Goal: Information Seeking & Learning: Check status

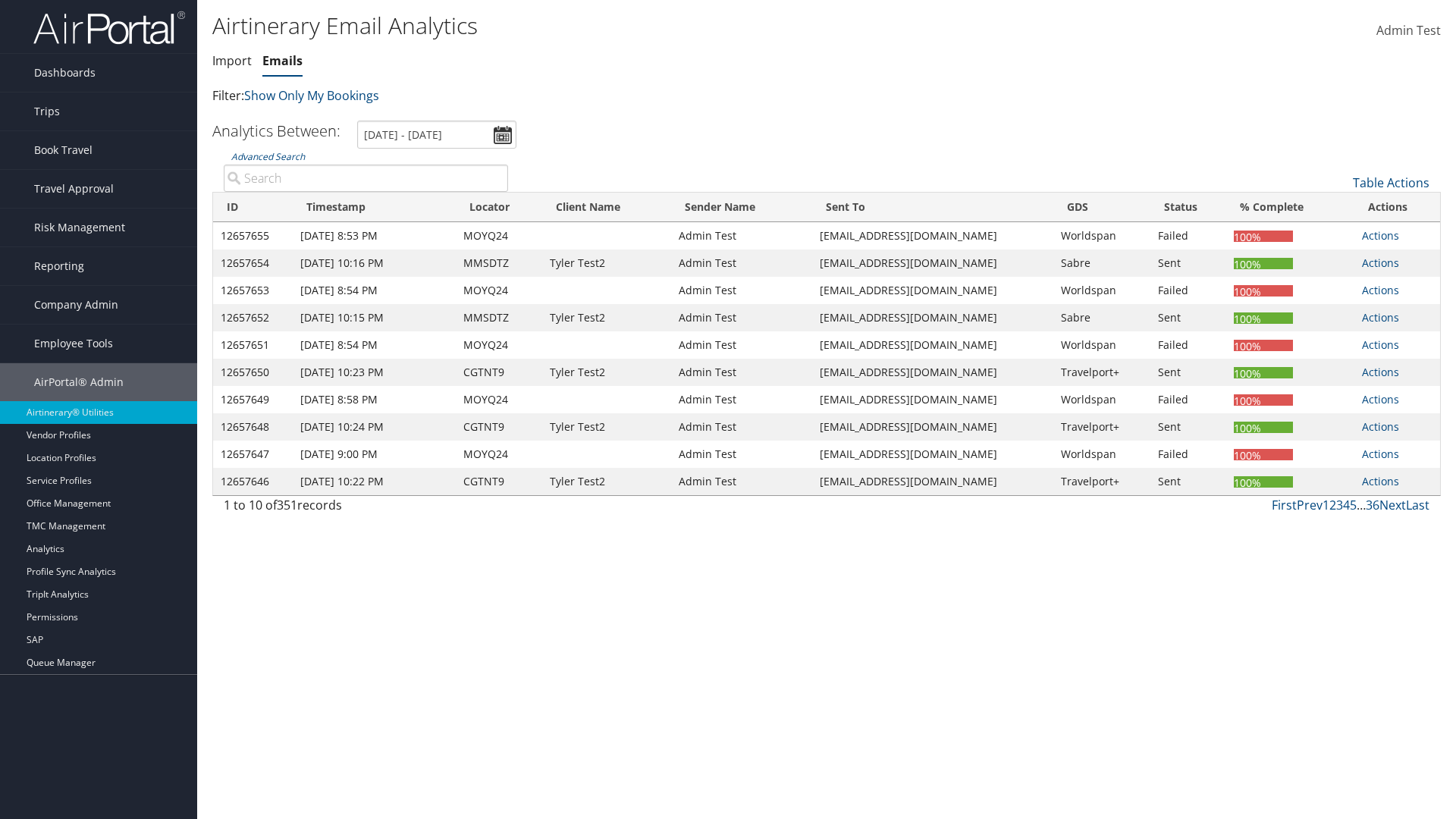
click at [282, 61] on link "Emails" at bounding box center [282, 60] width 40 height 17
click at [267, 156] on link "Advanced Search" at bounding box center [268, 157] width 73 height 13
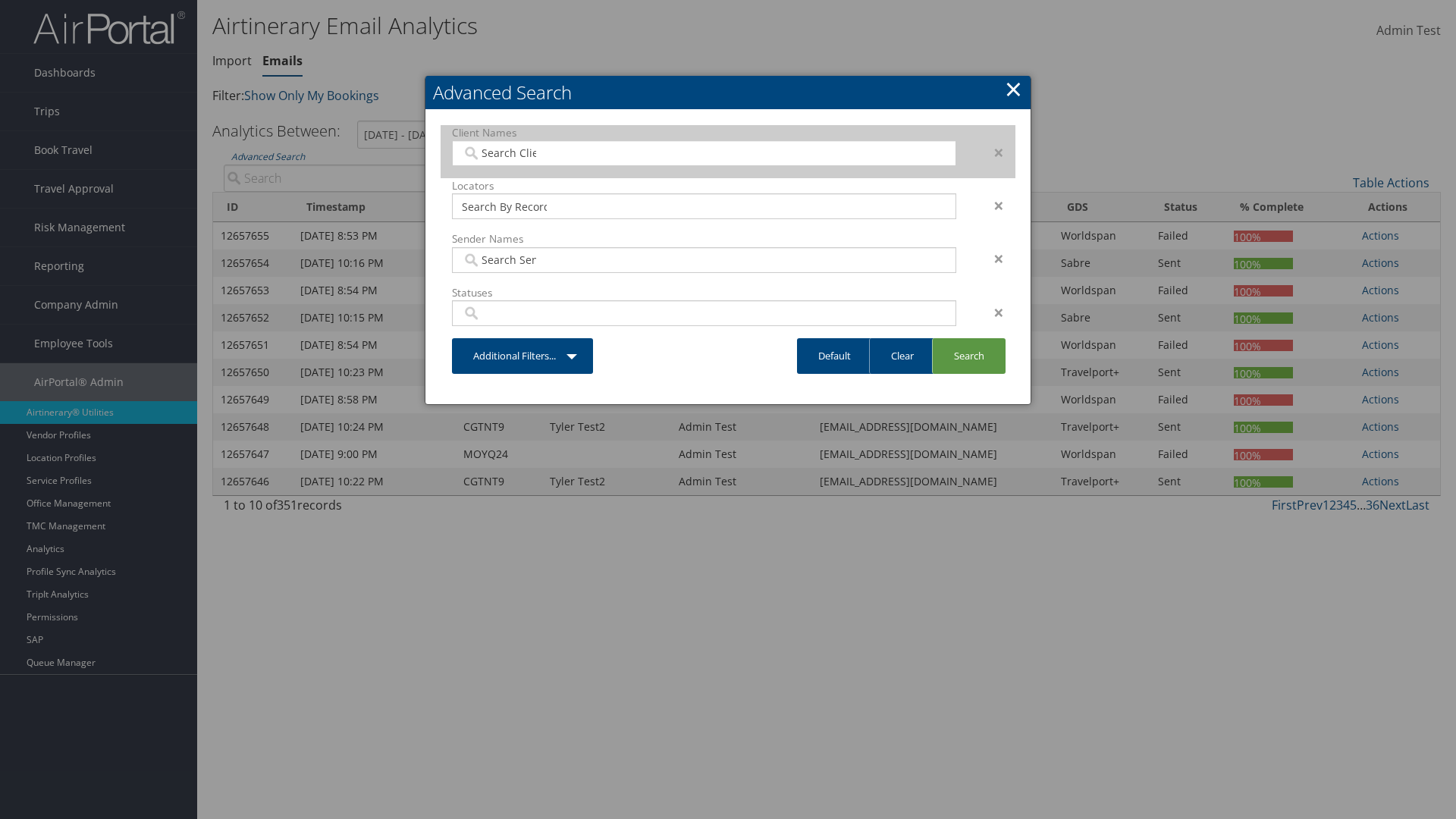
click at [504, 153] on input "search" at bounding box center [504, 153] width 85 height 15
type input "[PERSON_NAME] Business Travel"
type input "72"
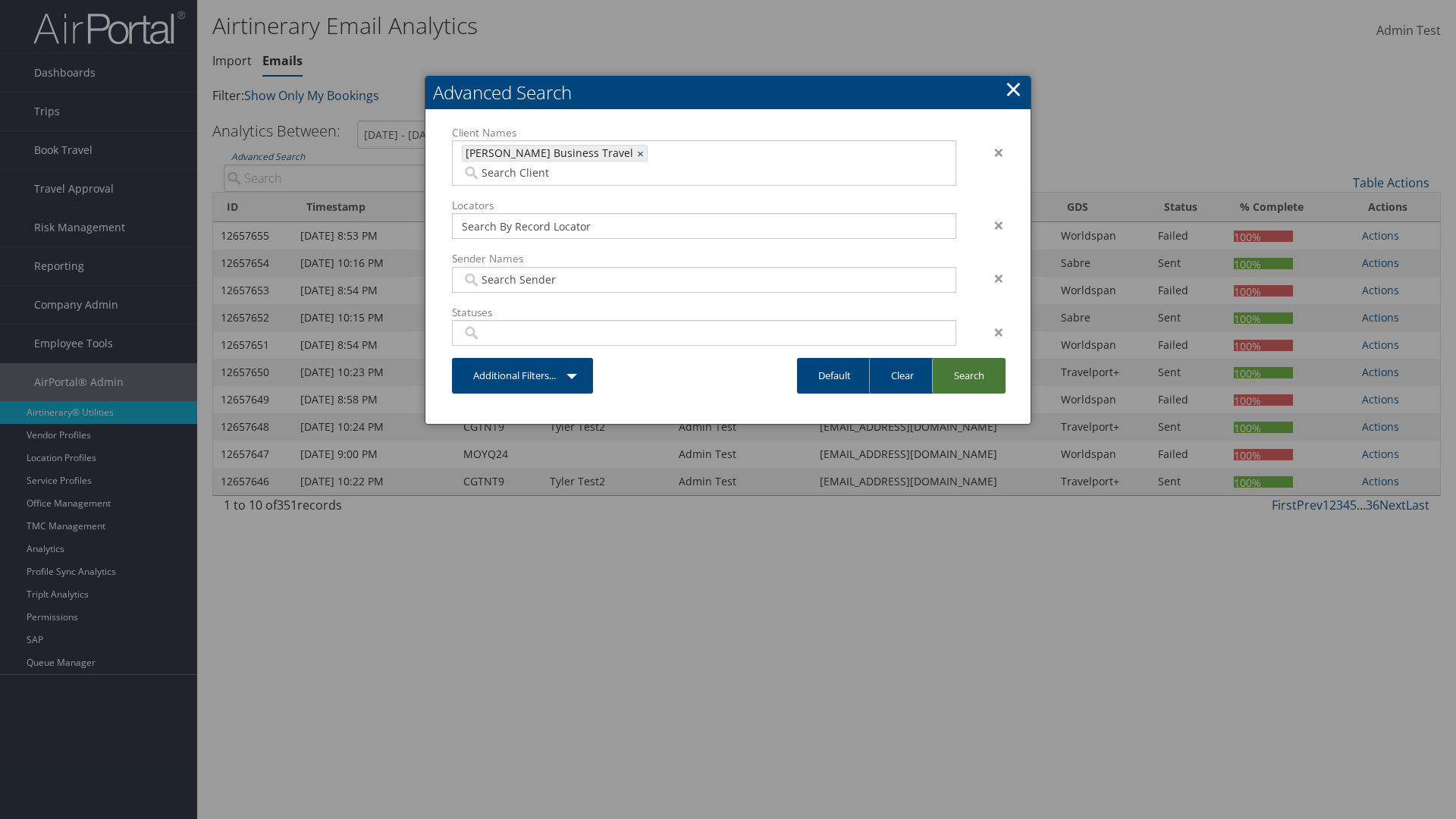
click at [968, 358] on link "Search" at bounding box center [969, 375] width 73 height 36
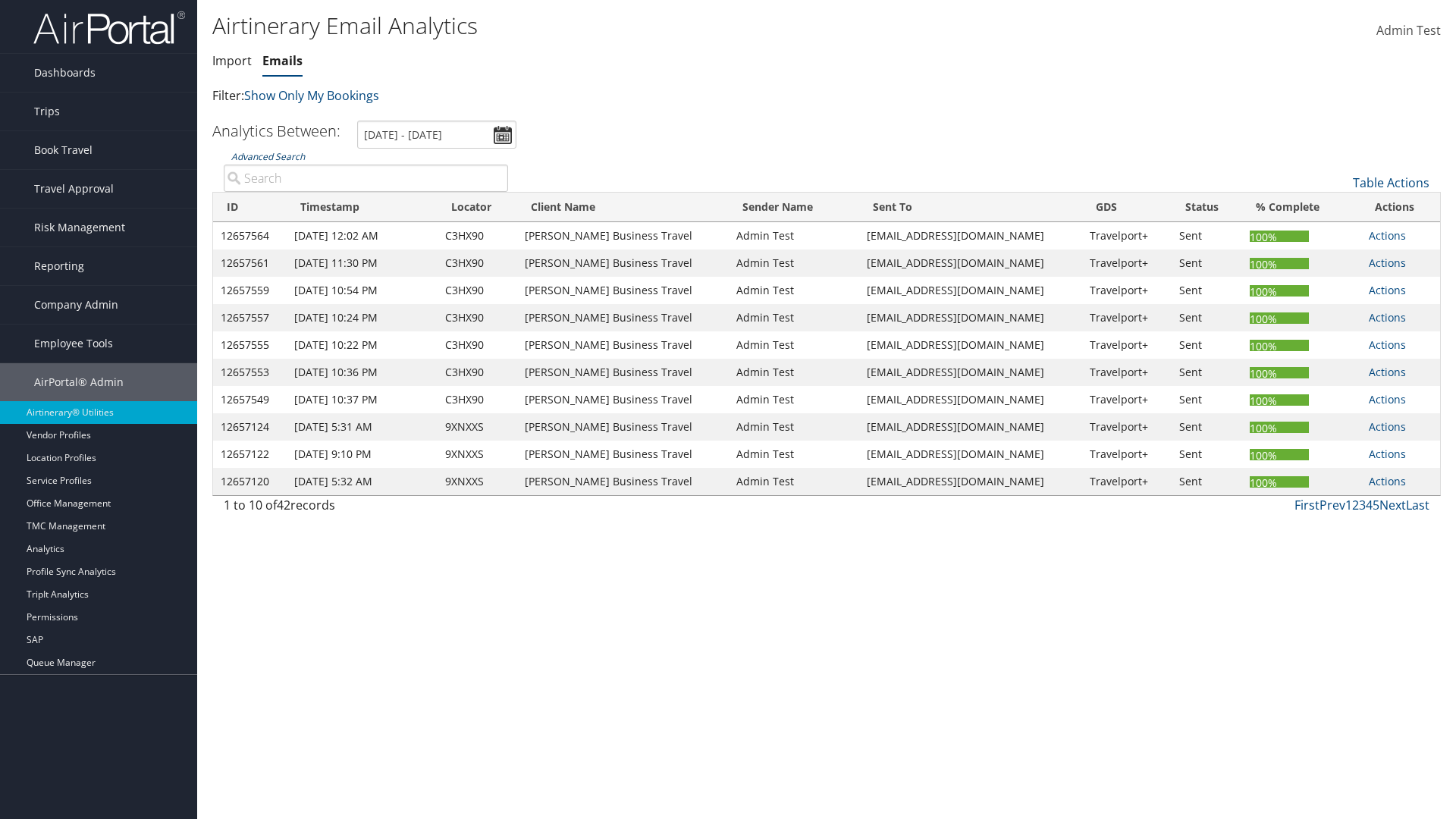
click at [267, 156] on link "Advanced Search" at bounding box center [268, 157] width 73 height 13
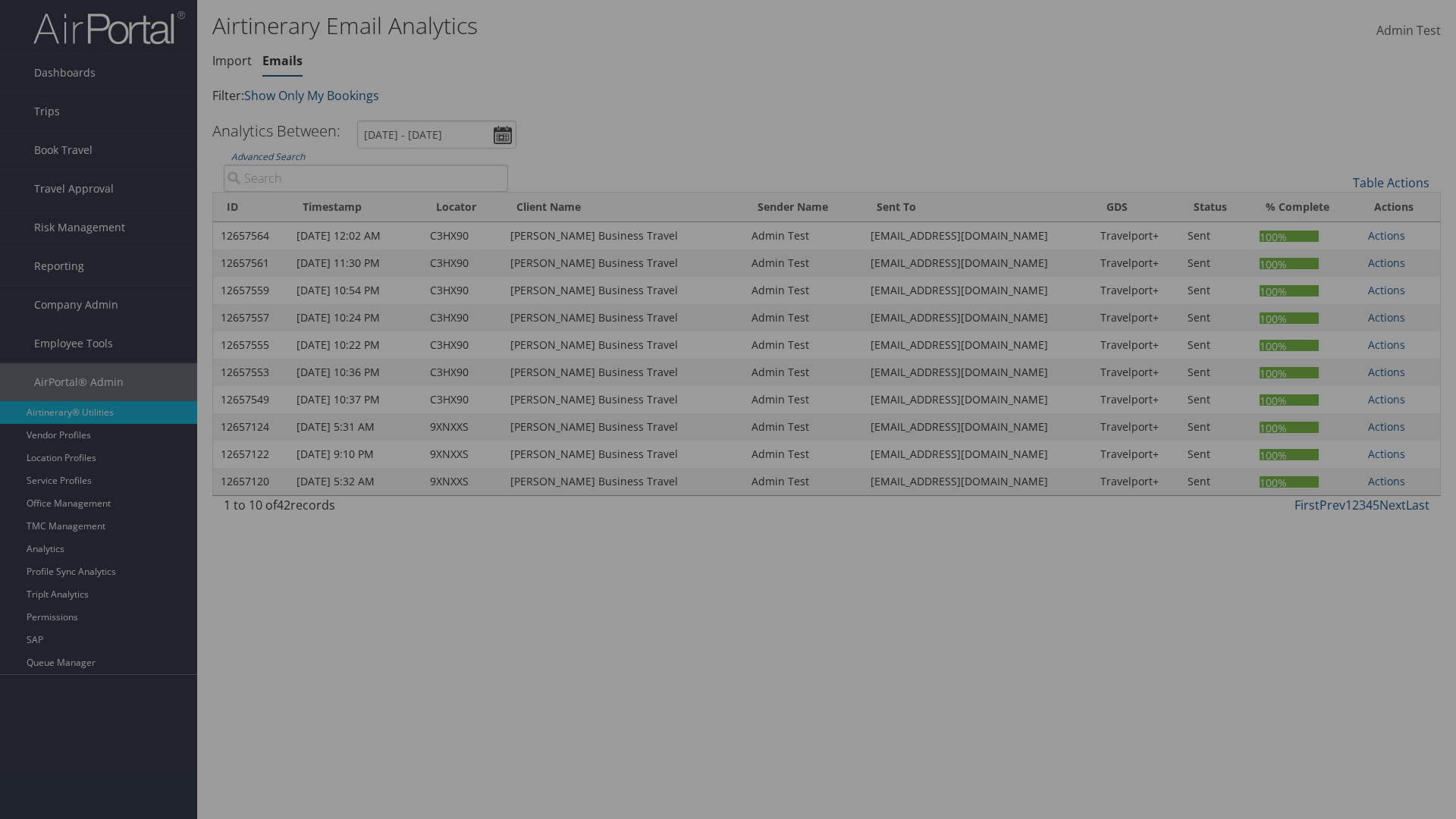
click at [0, 0] on link "Clear" at bounding box center [0, 0] width 0 height 0
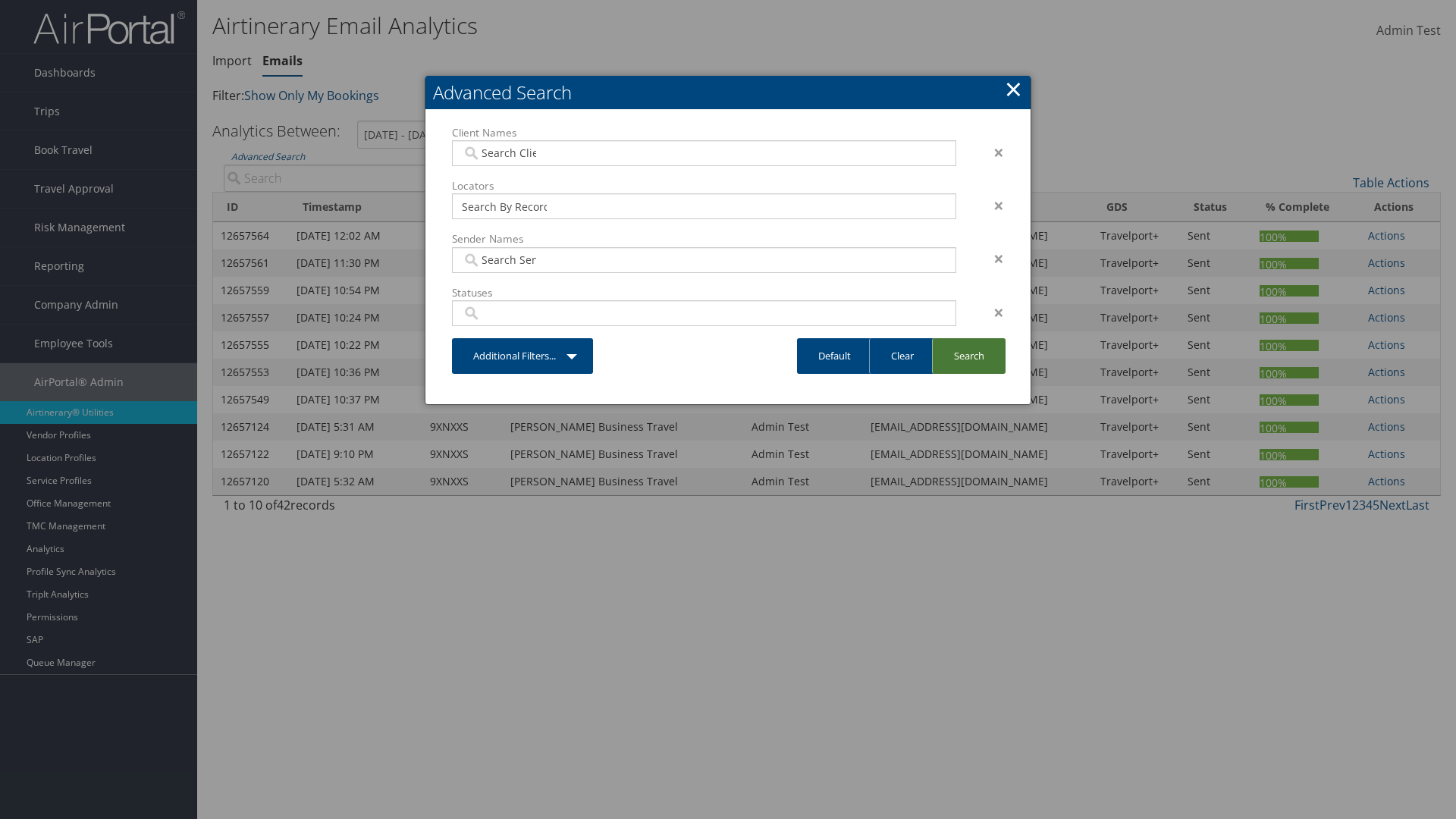
click at [968, 356] on link "Search" at bounding box center [969, 356] width 73 height 36
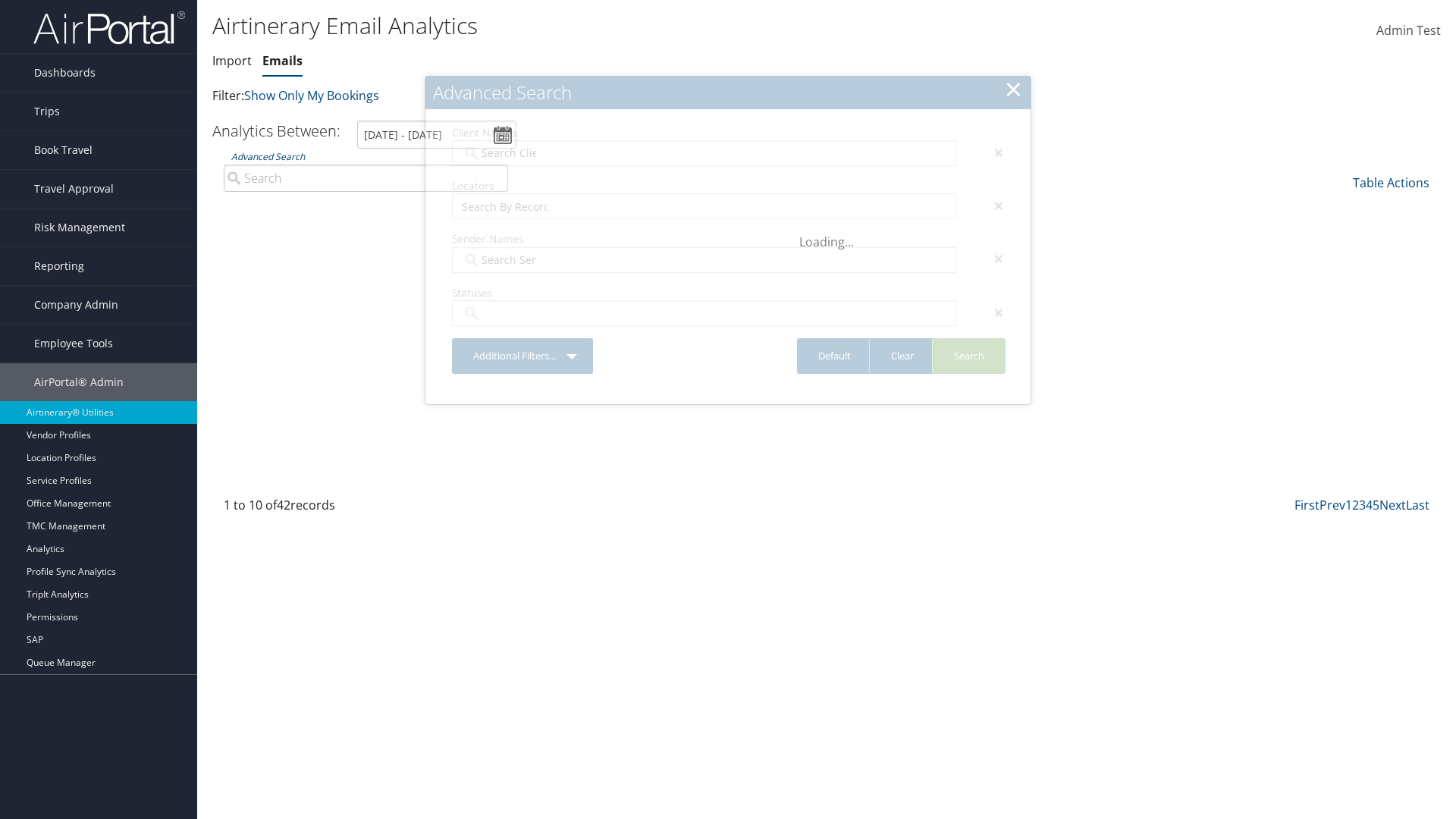
click at [267, 156] on link "Advanced Search" at bounding box center [268, 157] width 73 height 13
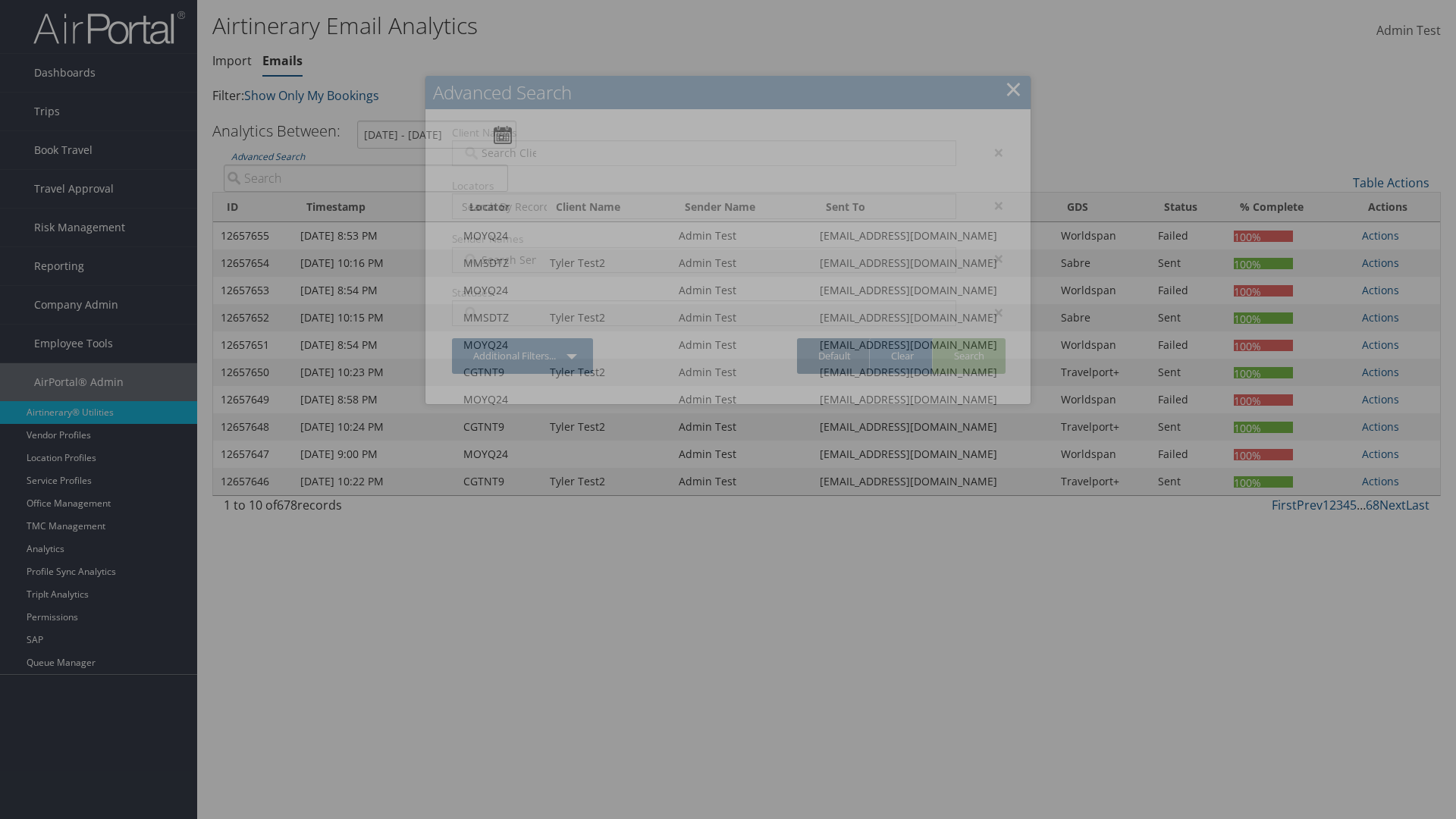
click at [834, 356] on link "Default" at bounding box center [835, 356] width 75 height 36
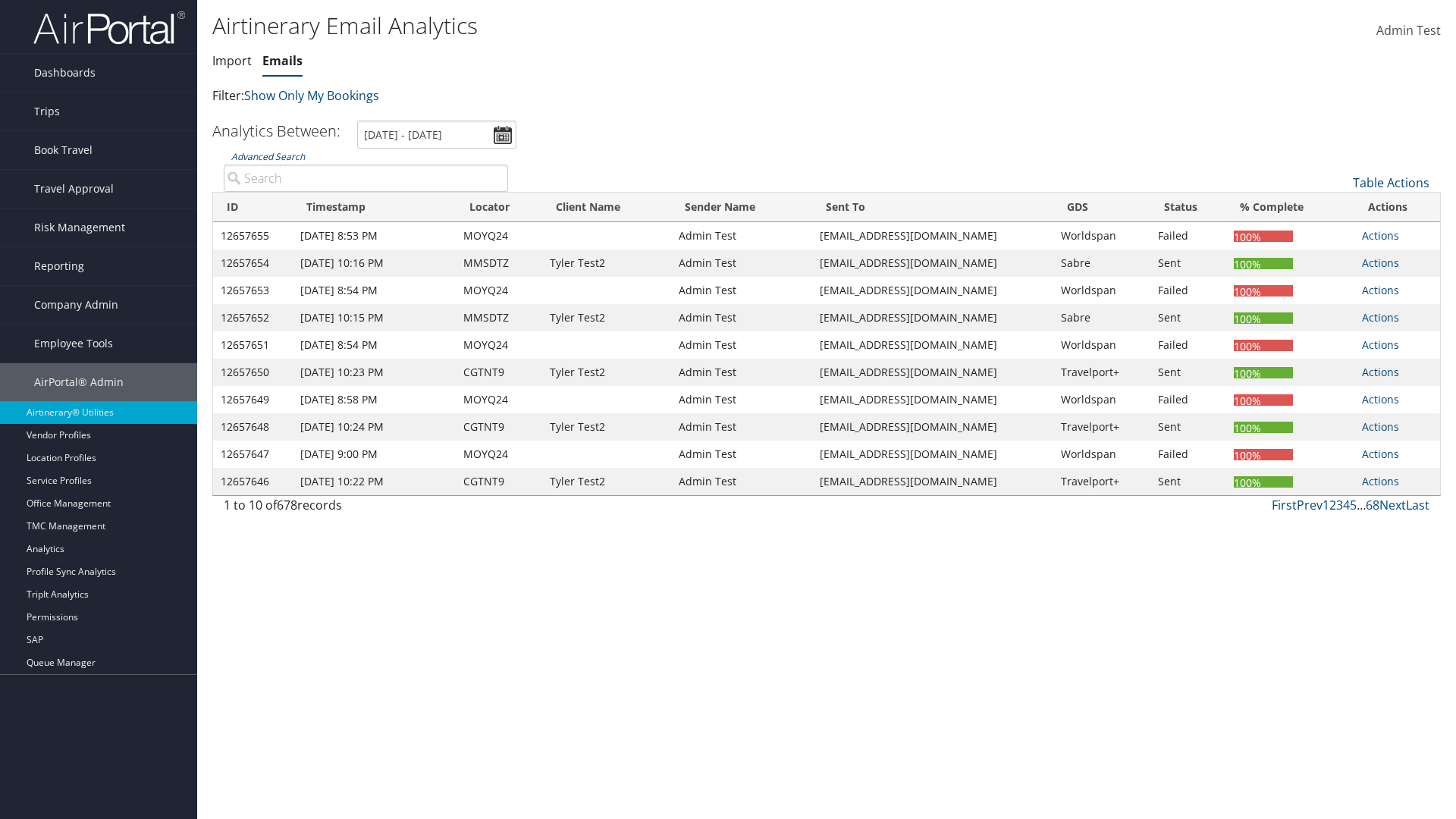
click at [267, 156] on link "Advanced Search" at bounding box center [268, 157] width 73 height 13
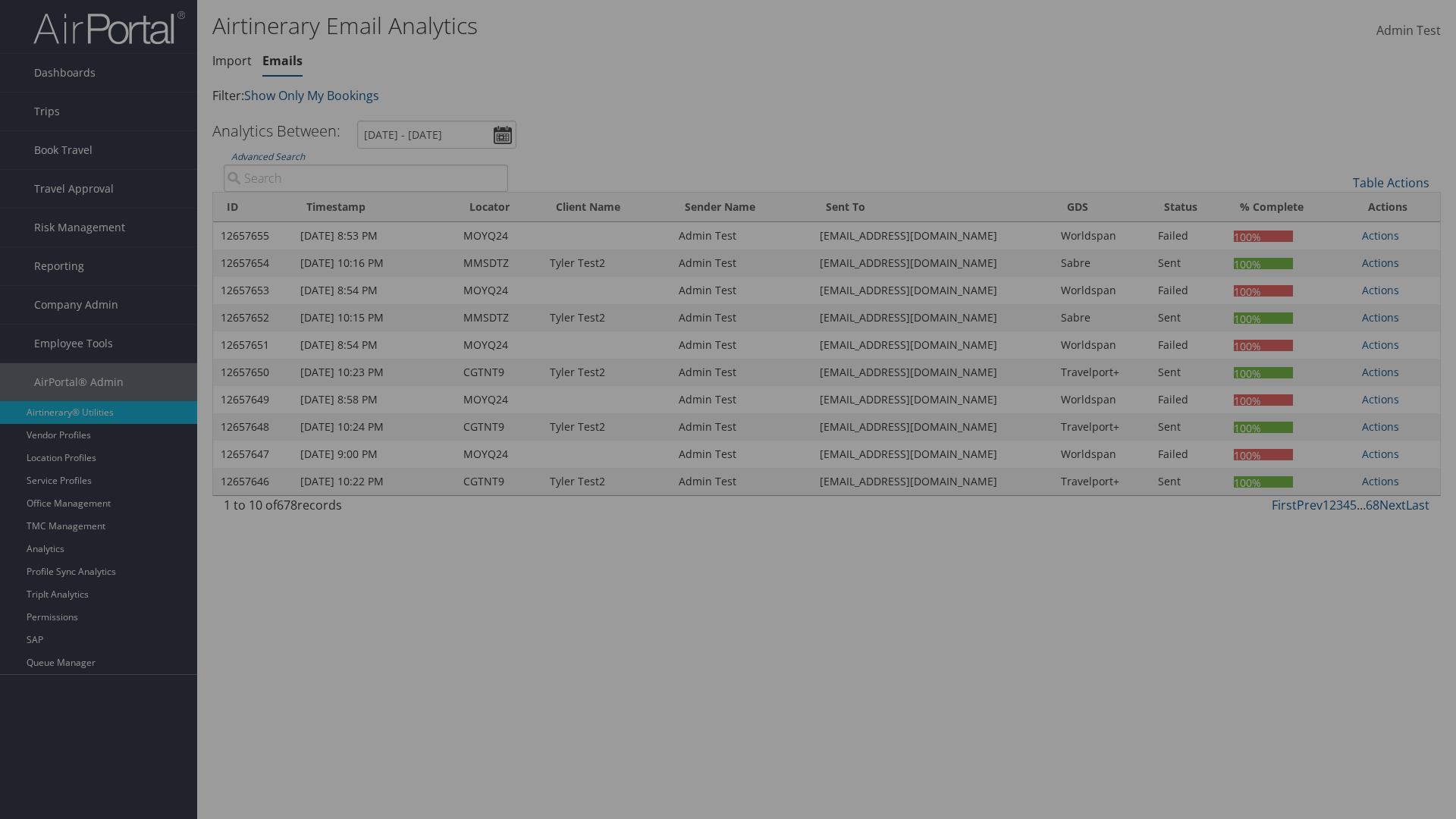
click at [0, 0] on div "×" at bounding box center [0, 0] width 0 height 0
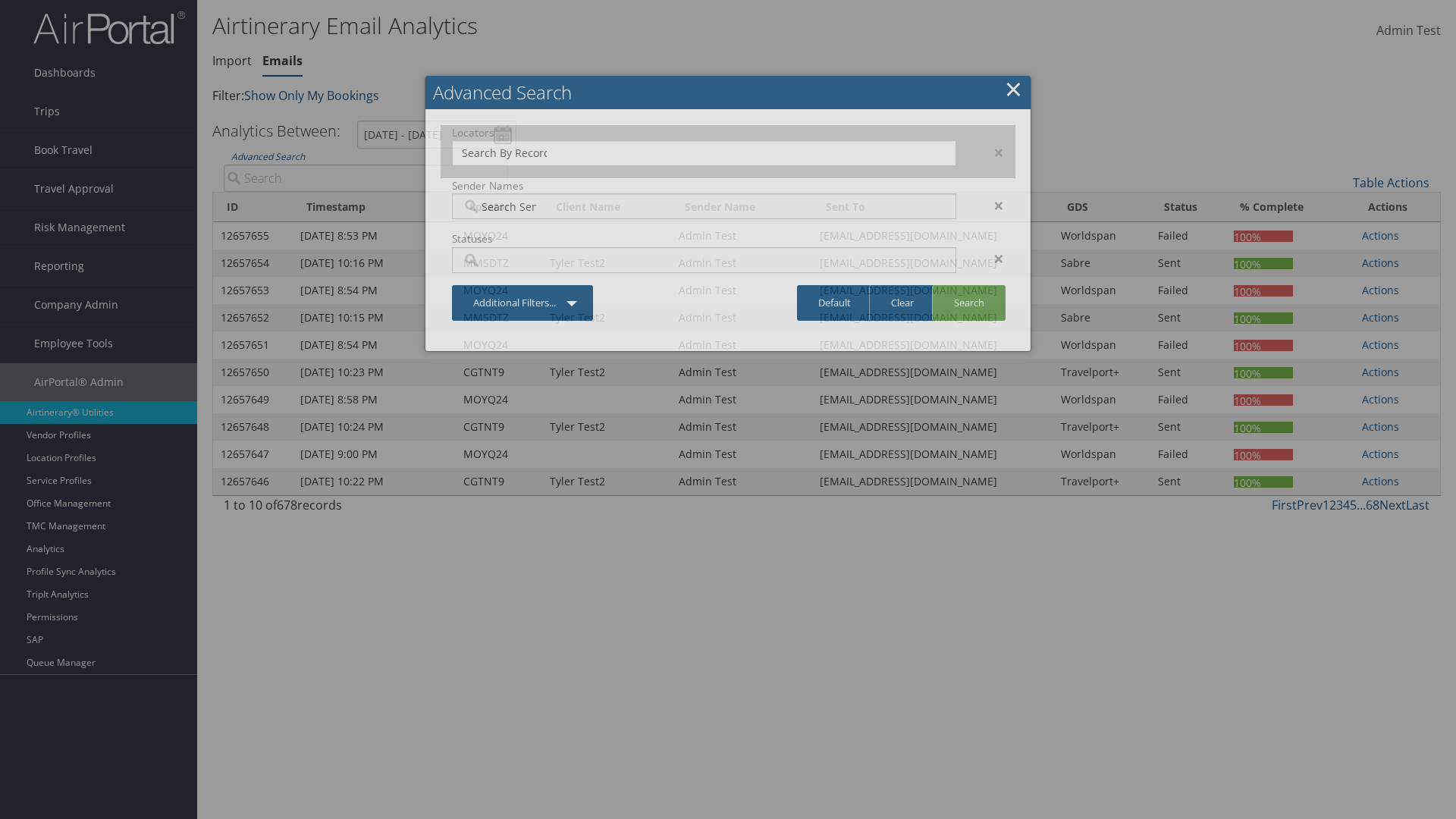
click at [991, 152] on div "×" at bounding box center [991, 152] width 48 height 18
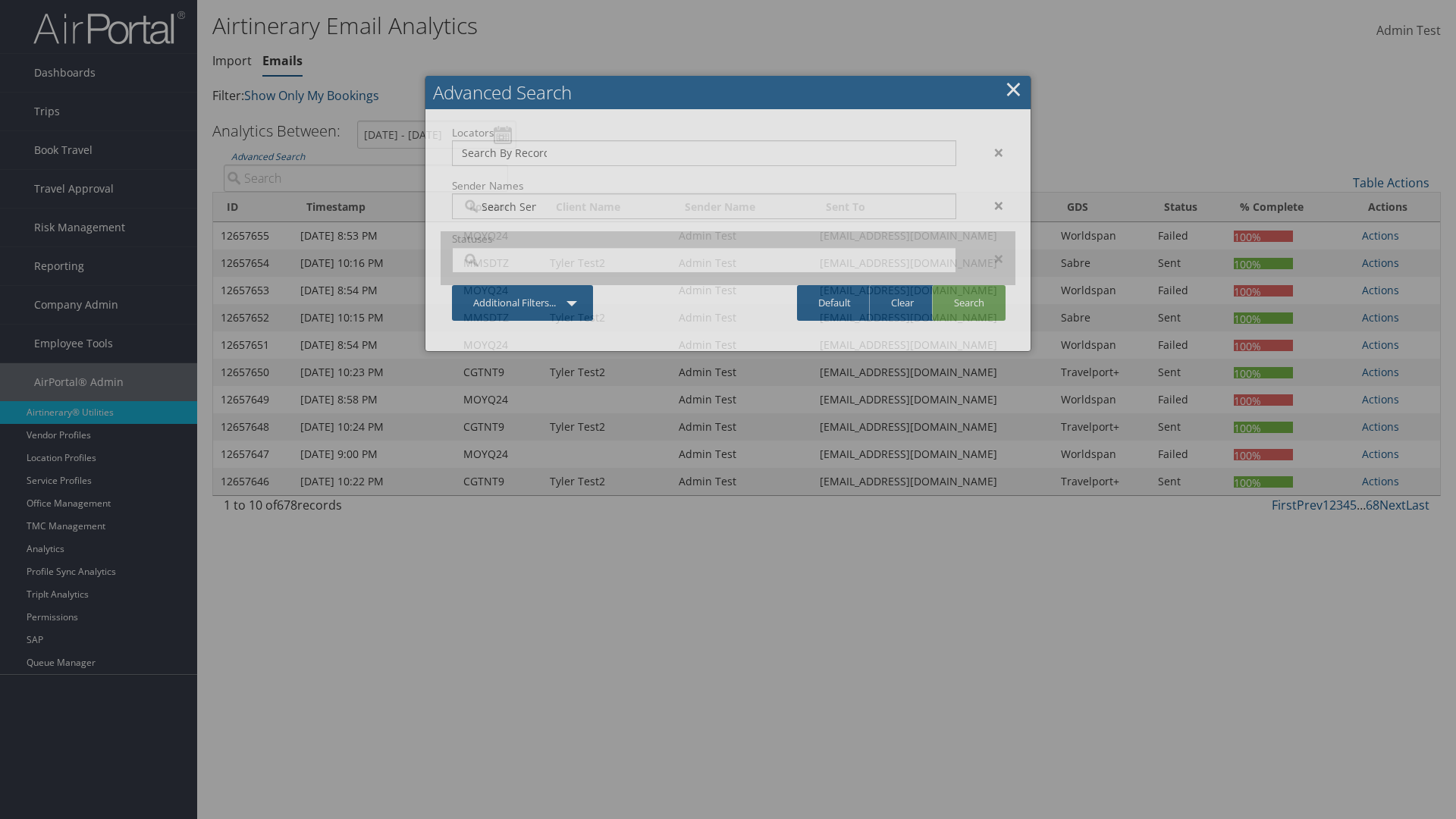
click at [991, 197] on div "×" at bounding box center [991, 206] width 48 height 18
click at [991, 249] on div "×" at bounding box center [991, 258] width 48 height 18
